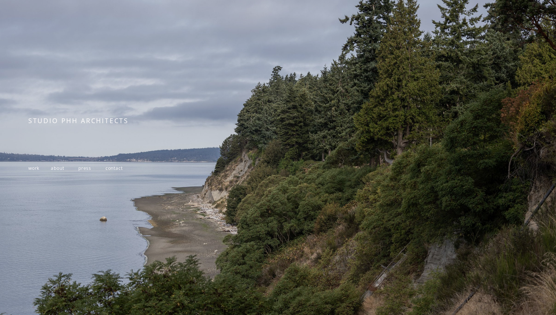
scroll to position [71, 0]
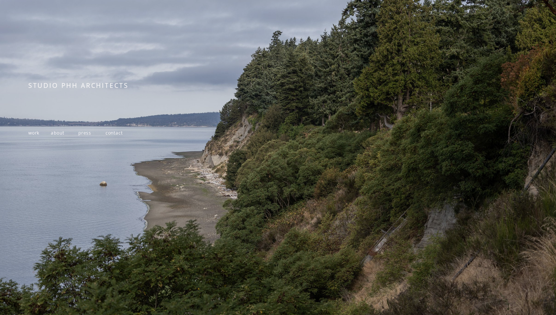
click at [33, 133] on span "work" at bounding box center [33, 133] width 11 height 6
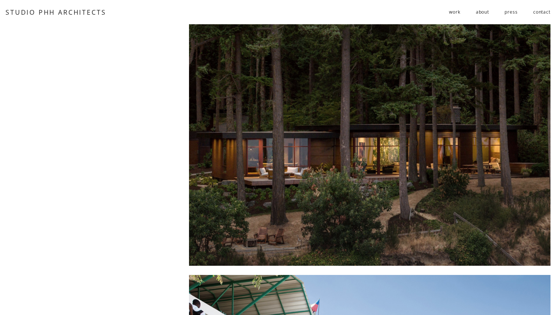
click at [480, 13] on link "about" at bounding box center [482, 12] width 13 height 12
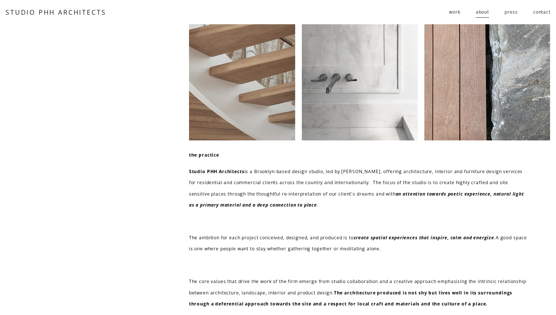
click at [540, 13] on link "contact" at bounding box center [541, 12] width 17 height 12
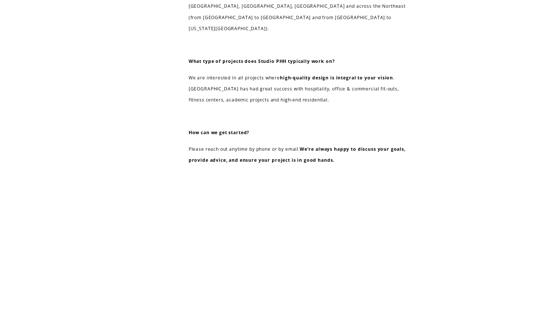
scroll to position [427, 0]
